Goal: Information Seeking & Learning: Learn about a topic

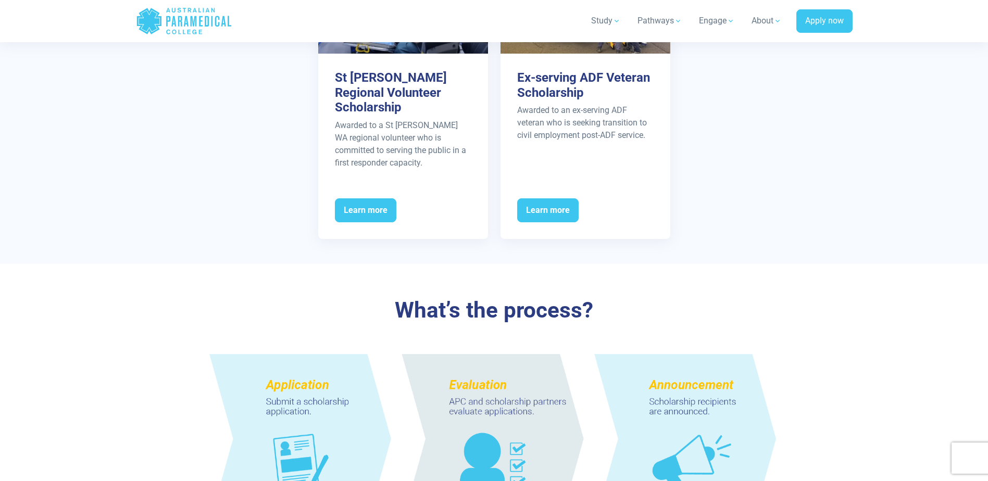
scroll to position [677, 0]
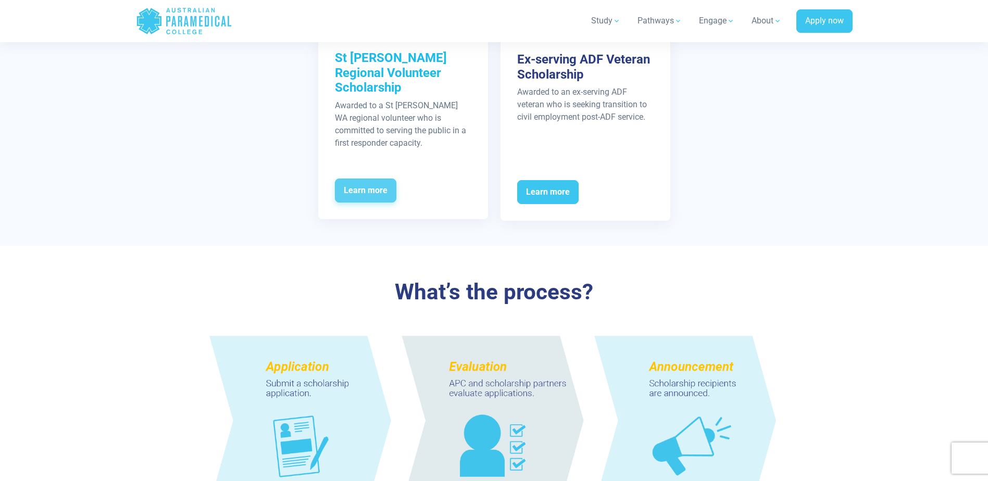
click at [368, 179] on span "Learn more" at bounding box center [365, 191] width 61 height 24
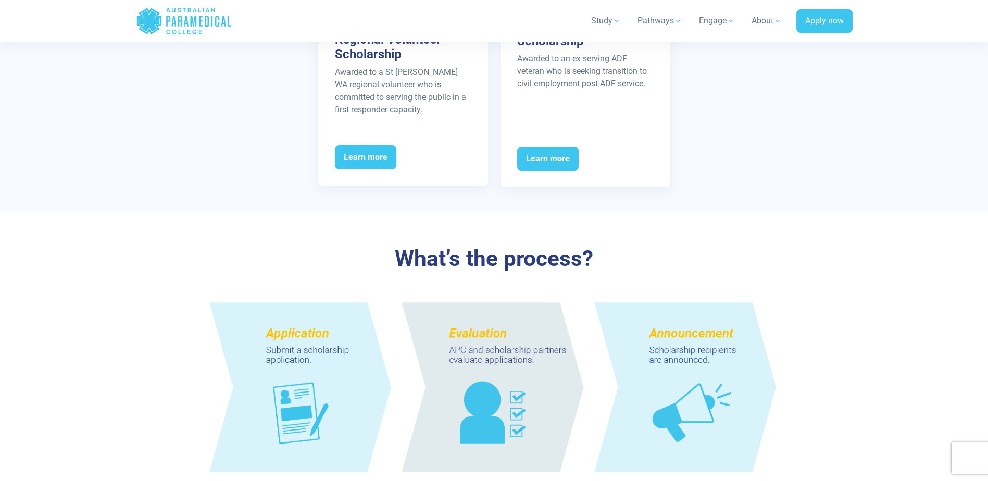
scroll to position [729, 0]
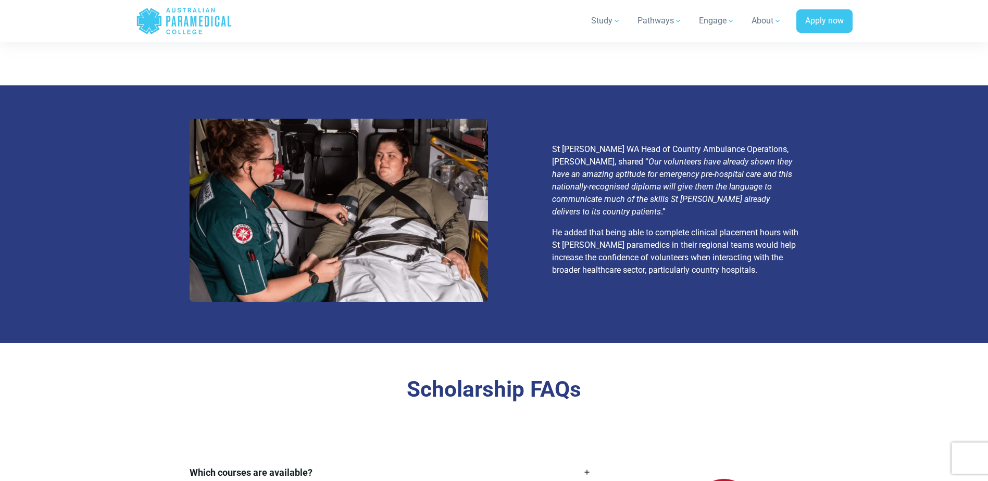
scroll to position [1198, 0]
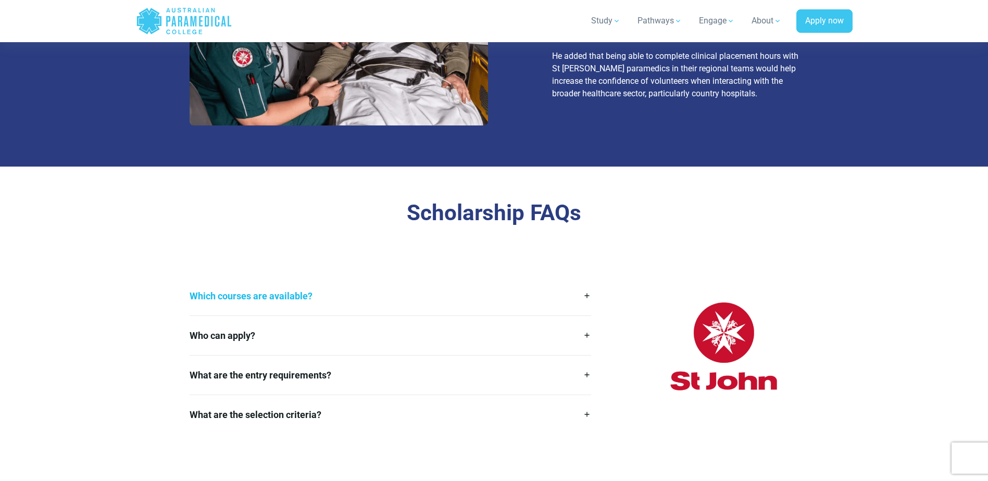
click at [318, 293] on link "Which courses are available?" at bounding box center [391, 296] width 402 height 39
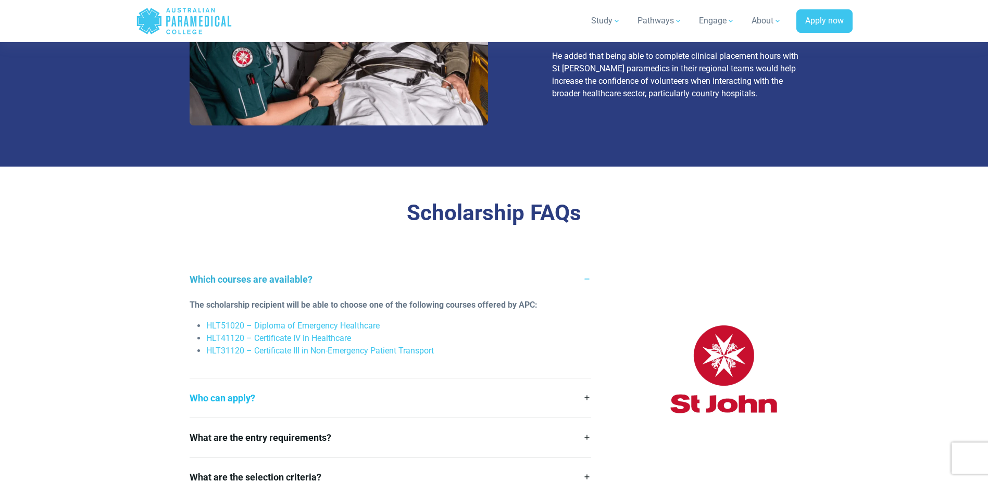
click at [285, 398] on link "Who can apply?" at bounding box center [391, 398] width 402 height 39
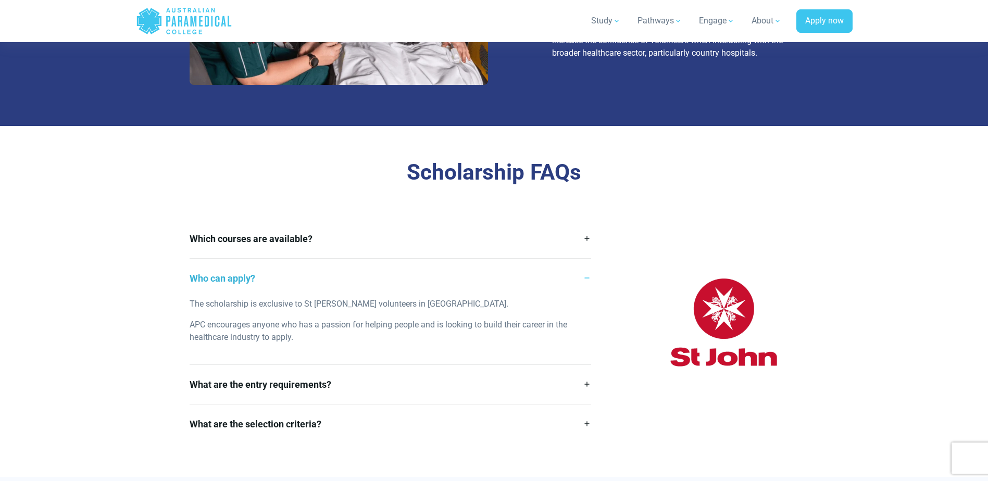
scroll to position [1302, 0]
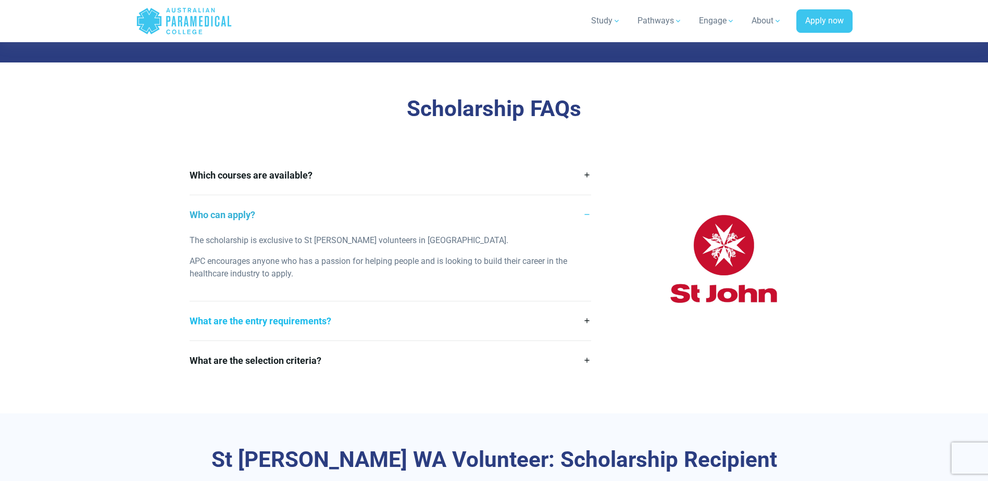
click at [309, 323] on link "What are the entry requirements?" at bounding box center [391, 321] width 402 height 39
